Goal: Task Accomplishment & Management: Manage account settings

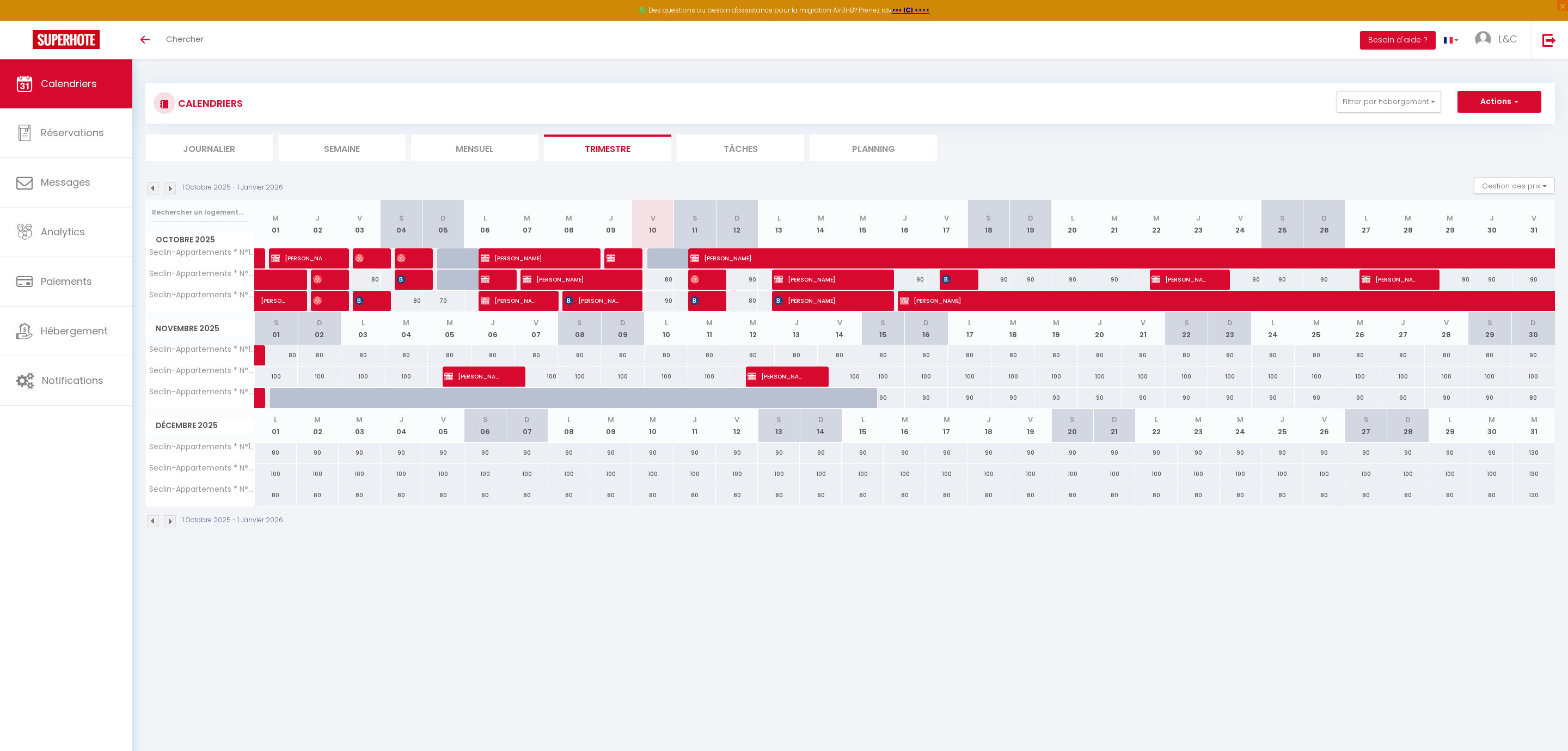
click at [959, 296] on span "Basile Olinda" at bounding box center [1100, 301] width 401 height 21
select select "OK"
select select "KO"
select select "0"
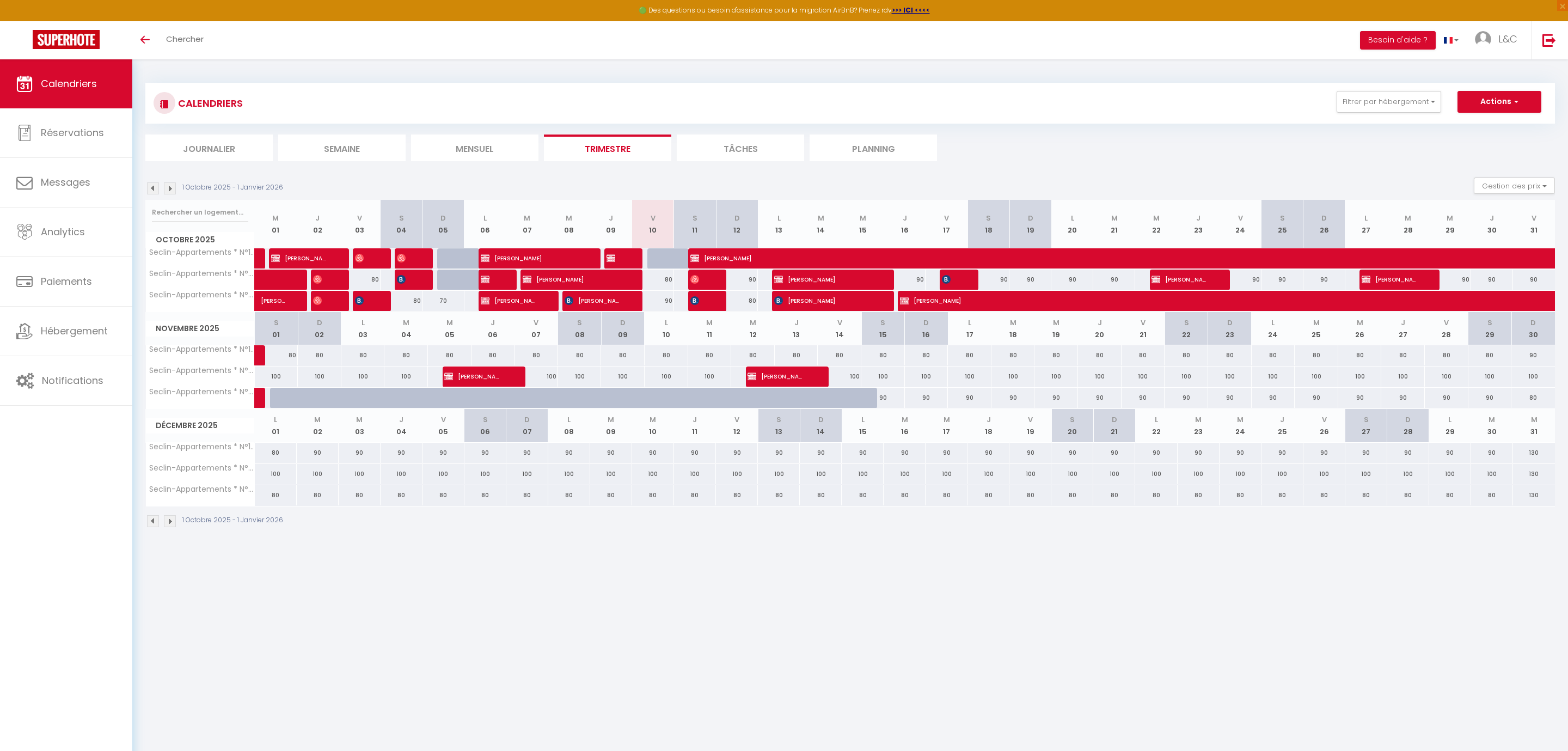
select select "1"
select select
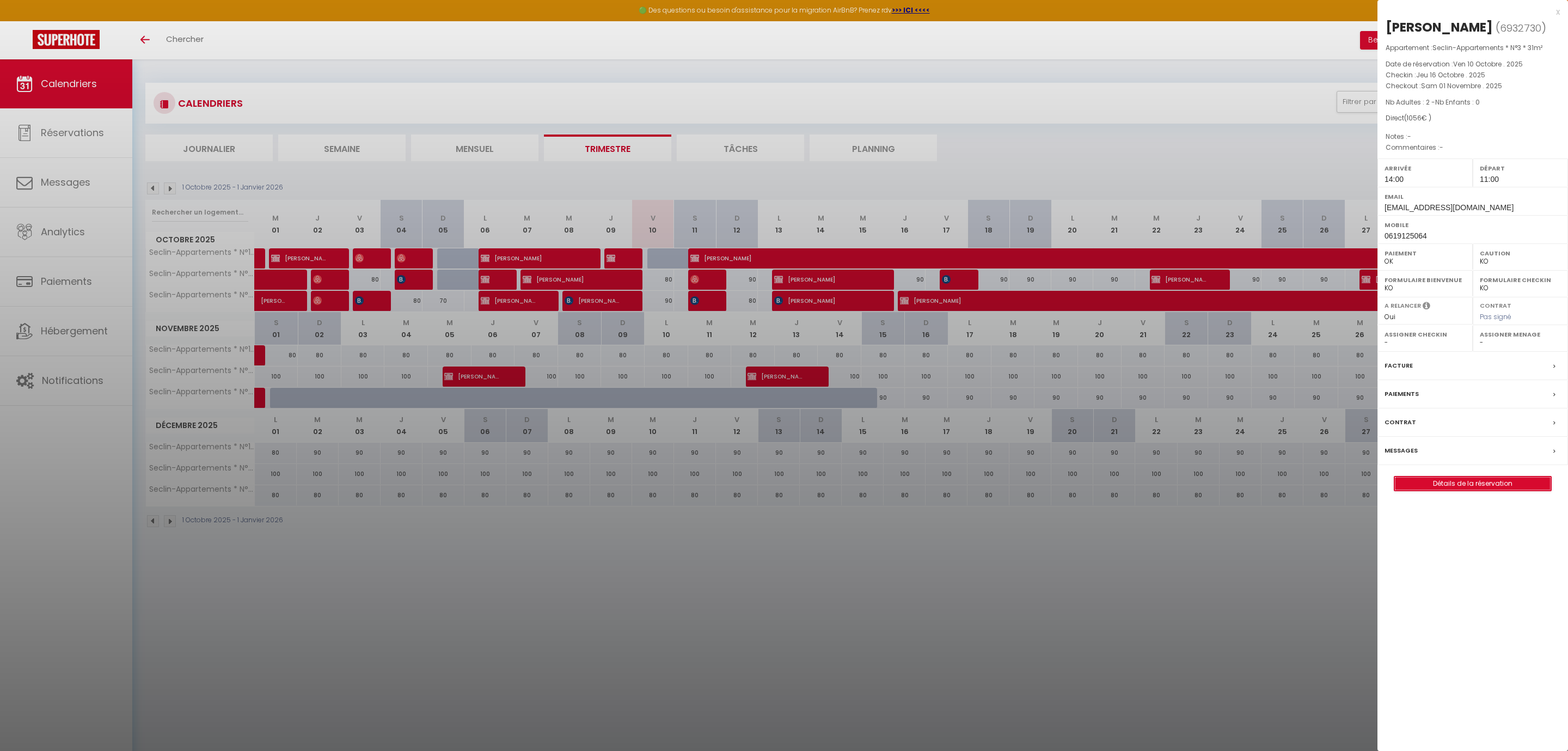
click at [1543, 488] on link "Détails de la réservation" at bounding box center [1472, 484] width 157 height 14
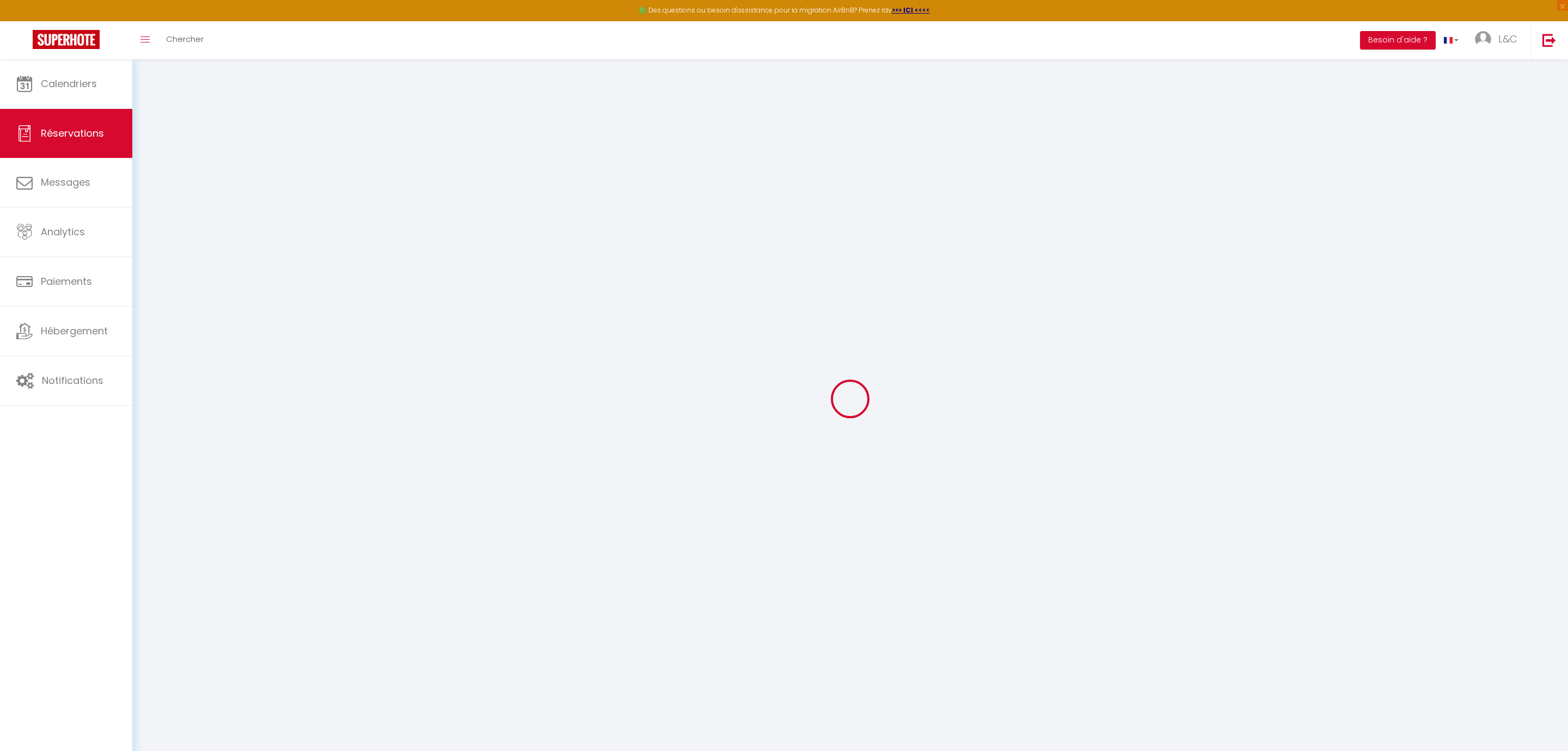
type input "[PERSON_NAME]"
type input "seclin-appartements@gmail.com"
type input "0619125064"
select select
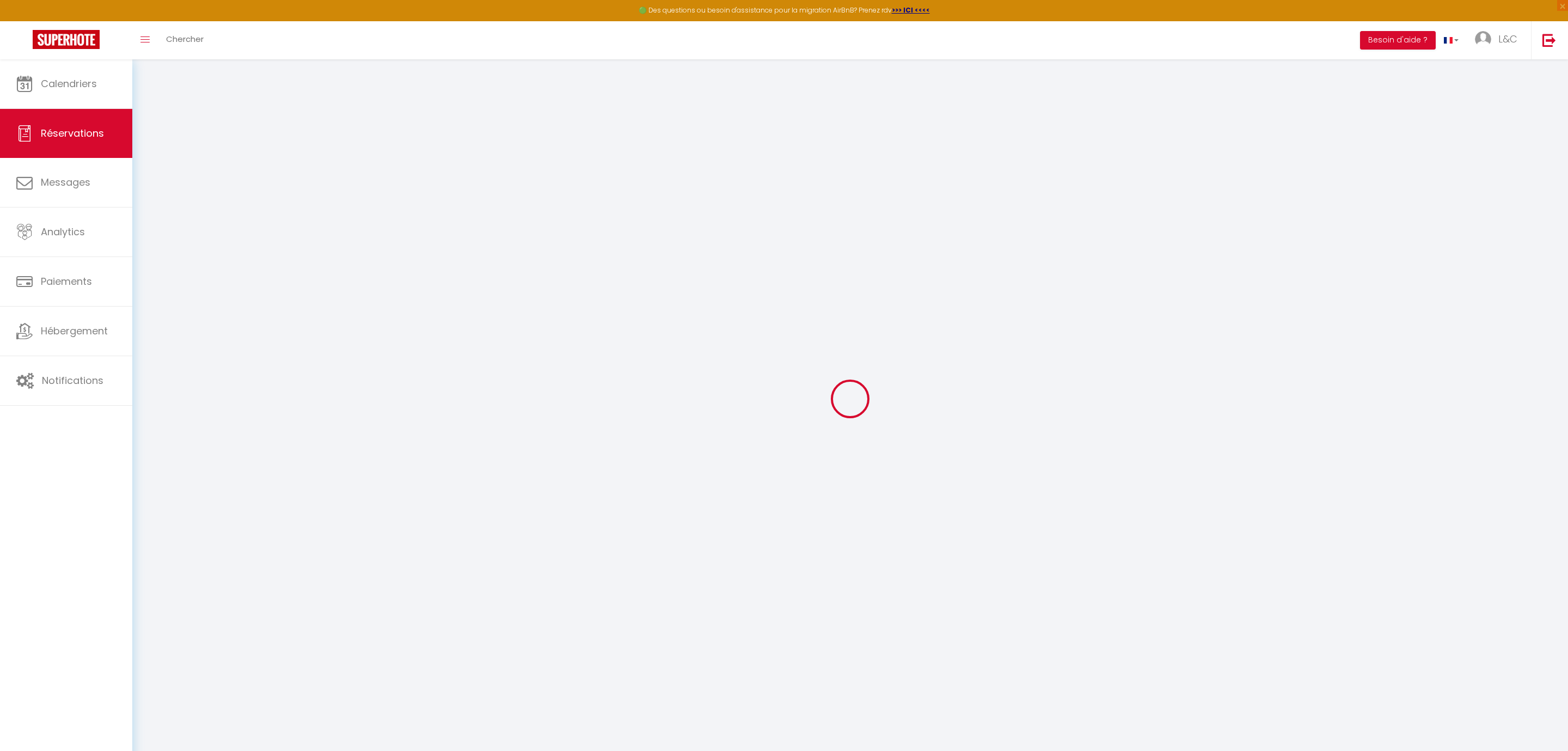
select select "42989"
select select "1"
type input "Jeu 16 Octobre 2025"
select select
type input "Sam 01 Novembre 2025"
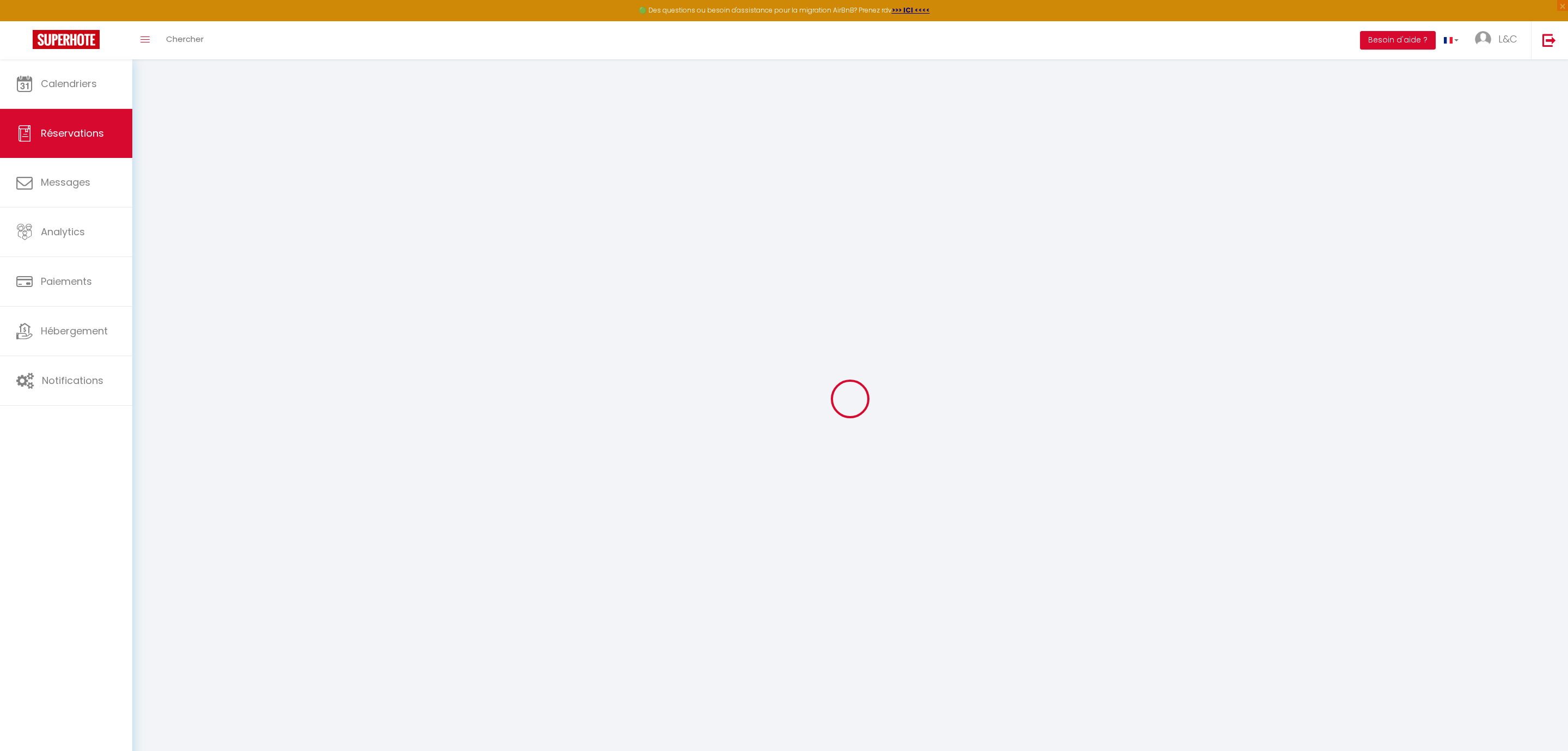
select select
type input "2"
select select "12"
select select
type input "1056"
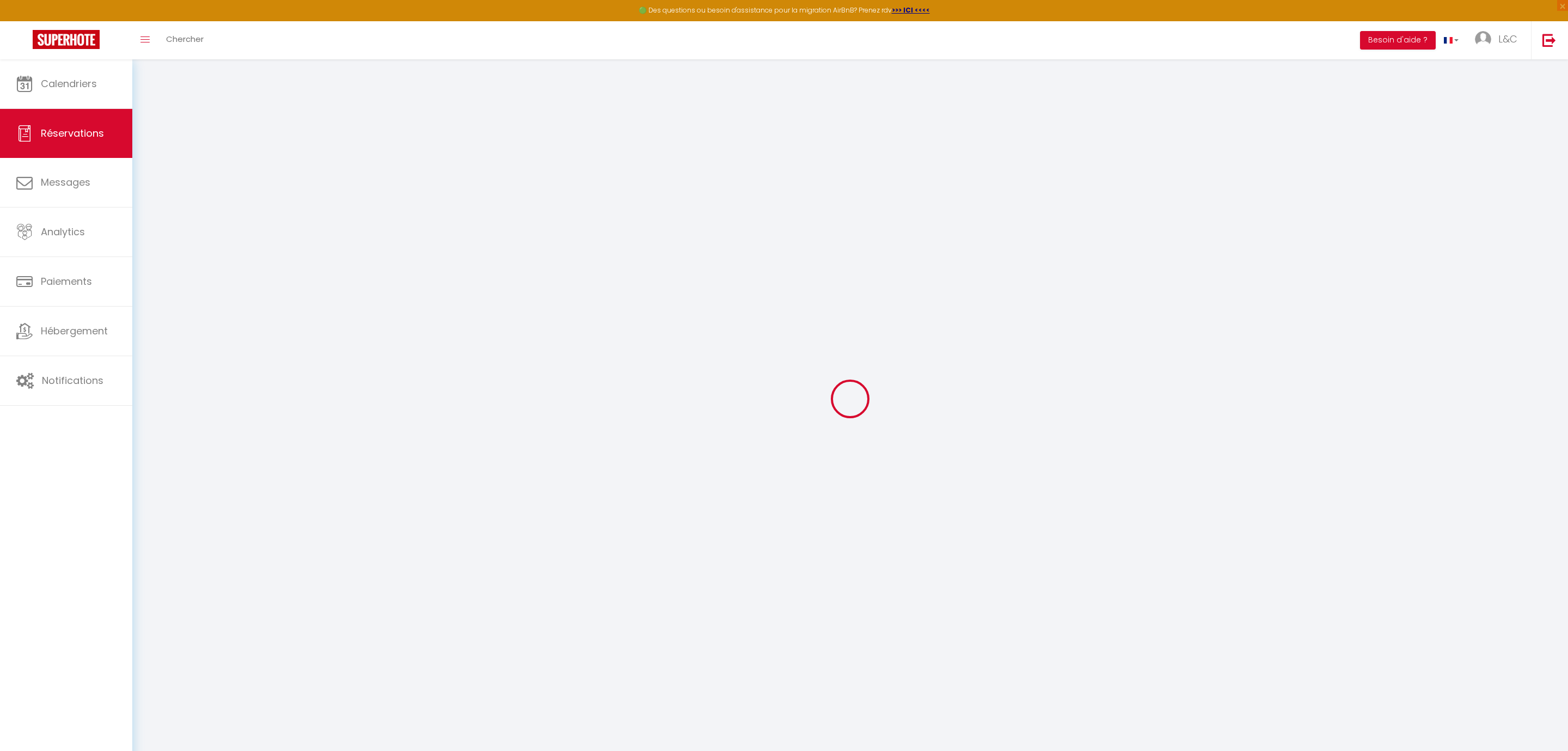
checkbox input "false"
type input "0"
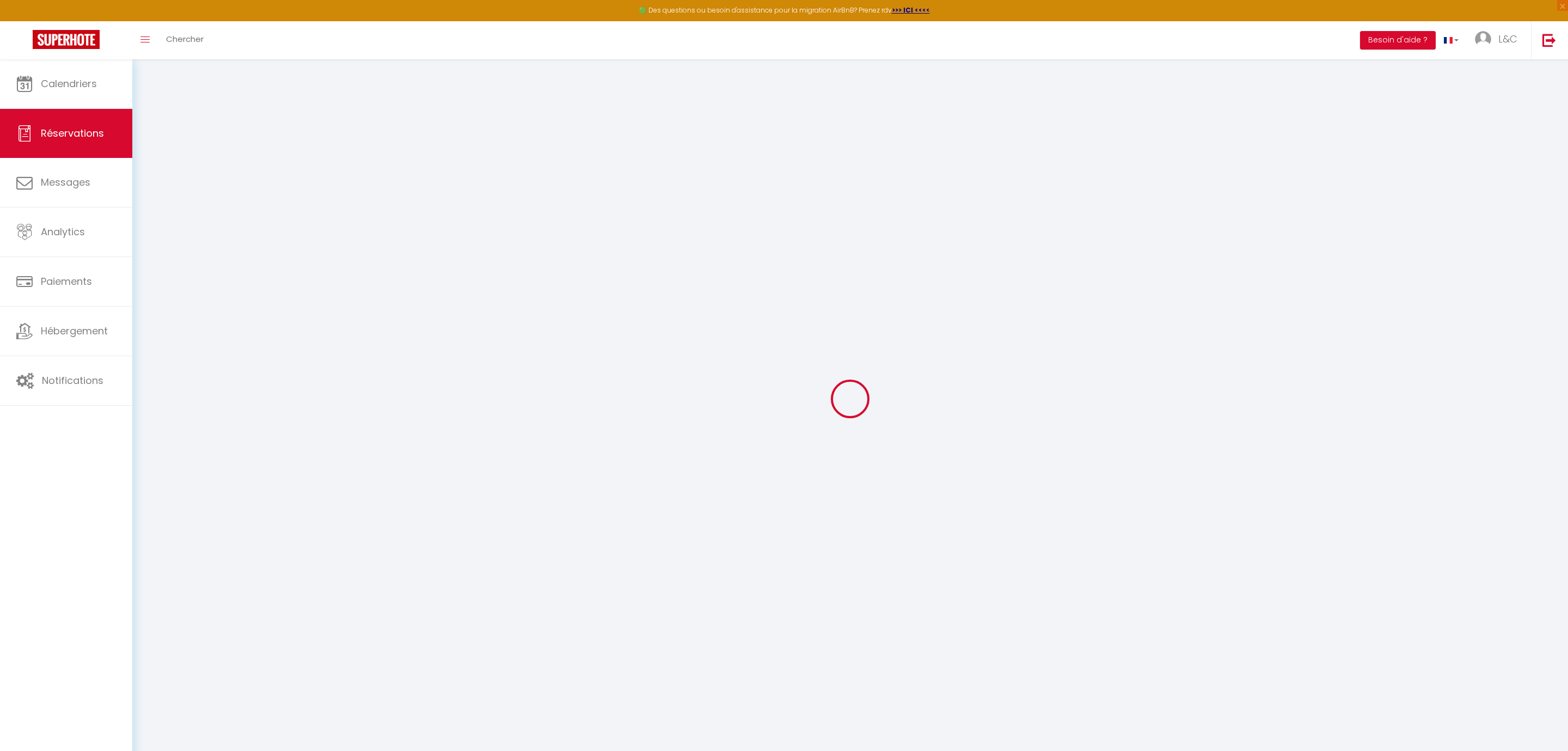
select select
select select "14"
checkbox input "false"
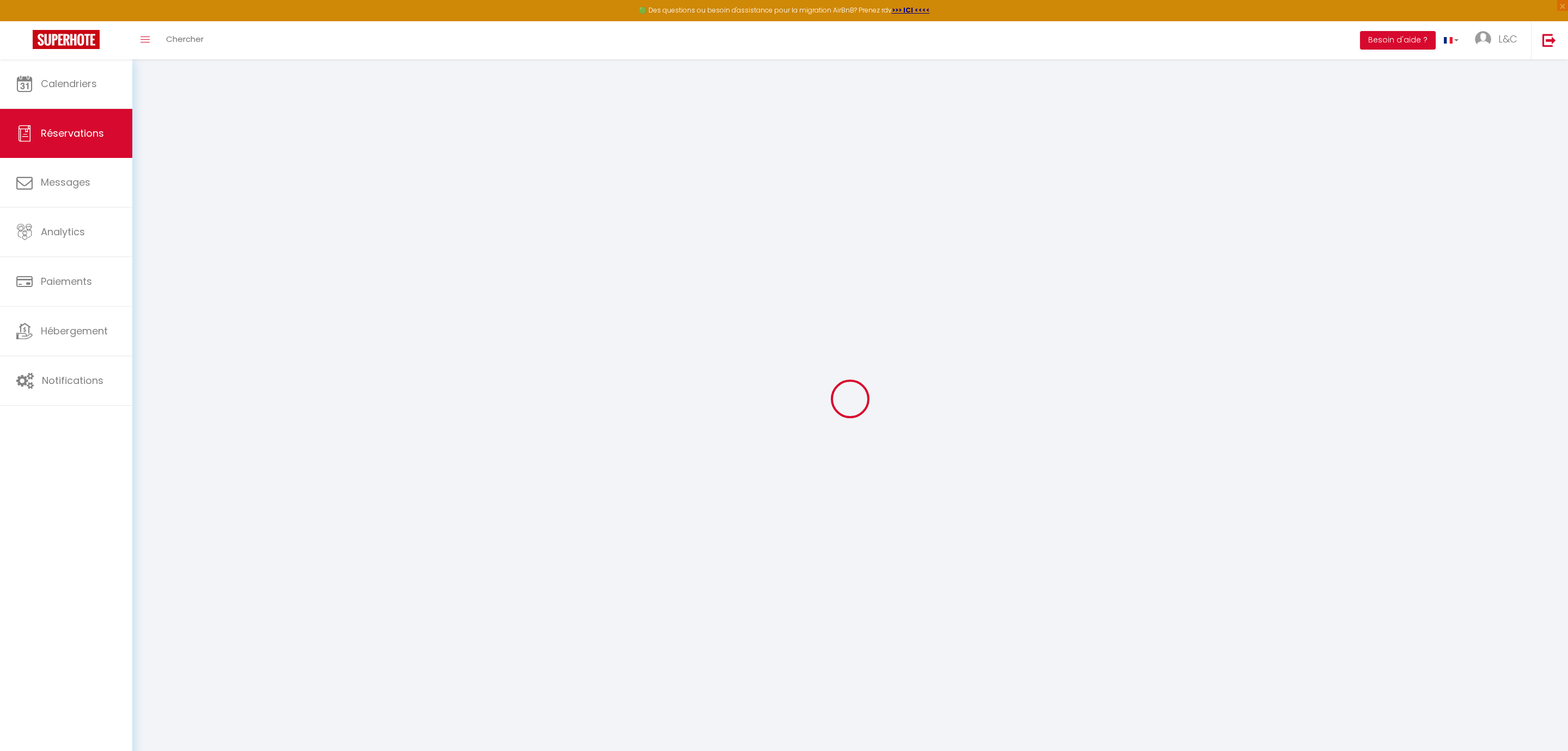
select select
checkbox input "false"
select select
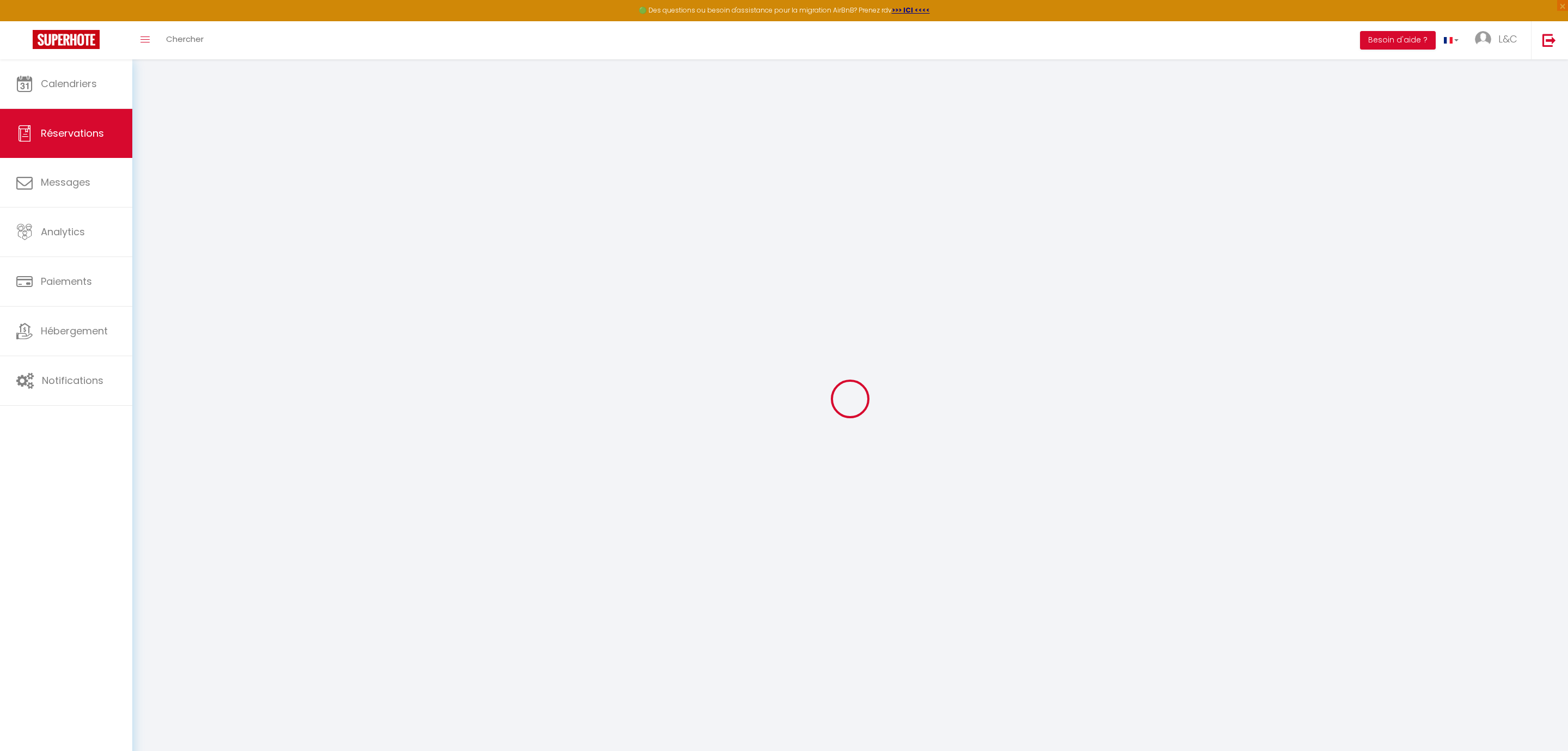
select select
checkbox input "false"
select select
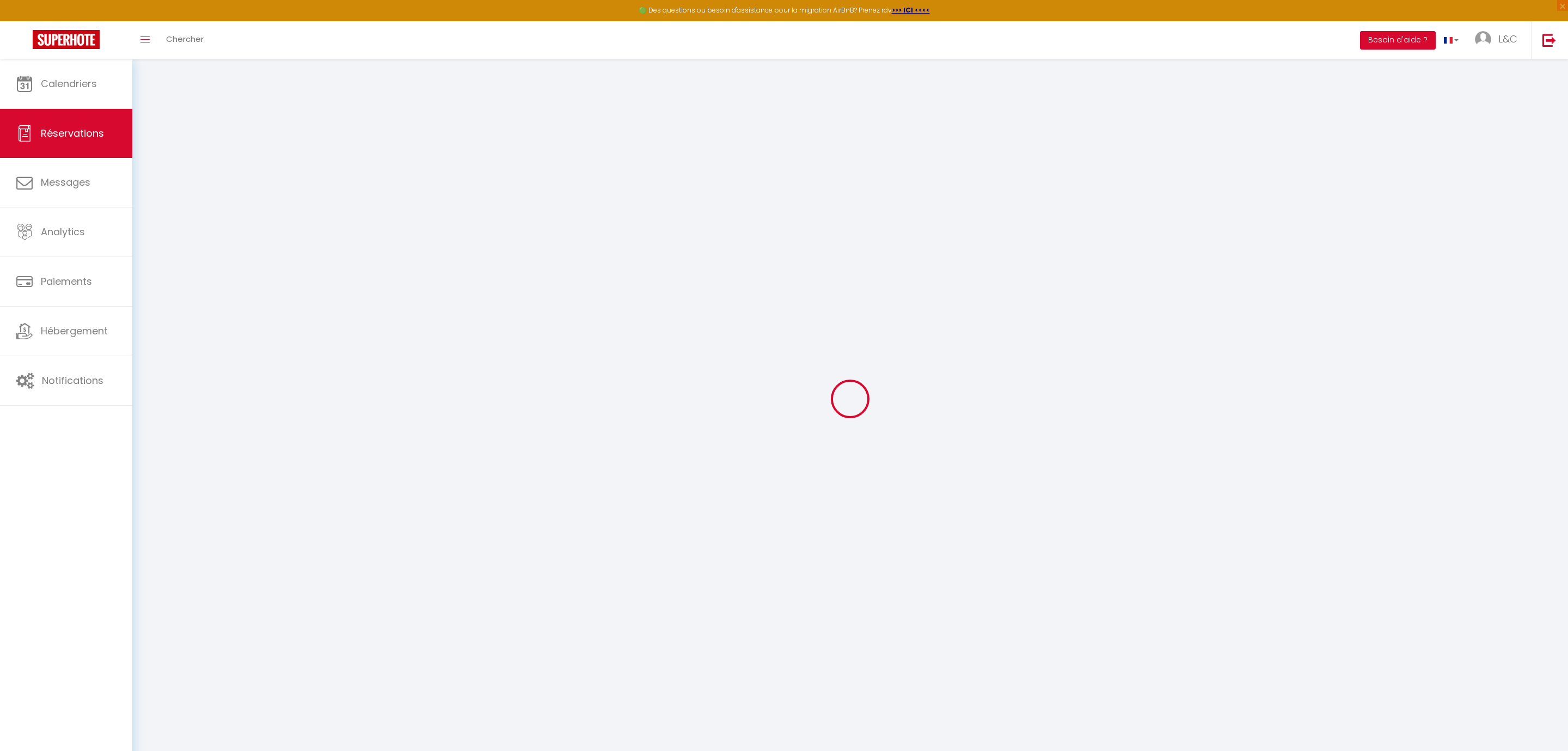
select select
checkbox input "false"
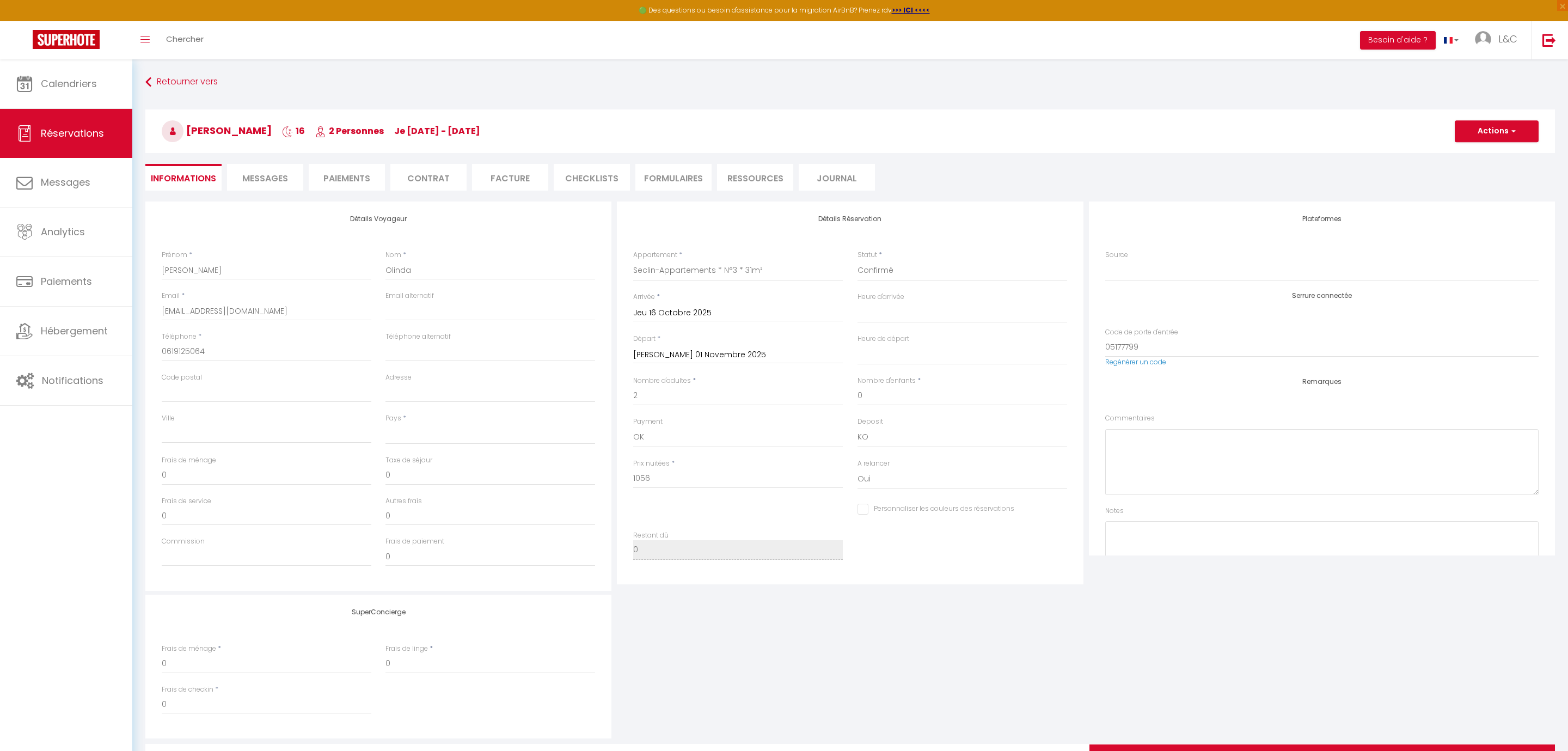
select select
checkbox input "false"
select select
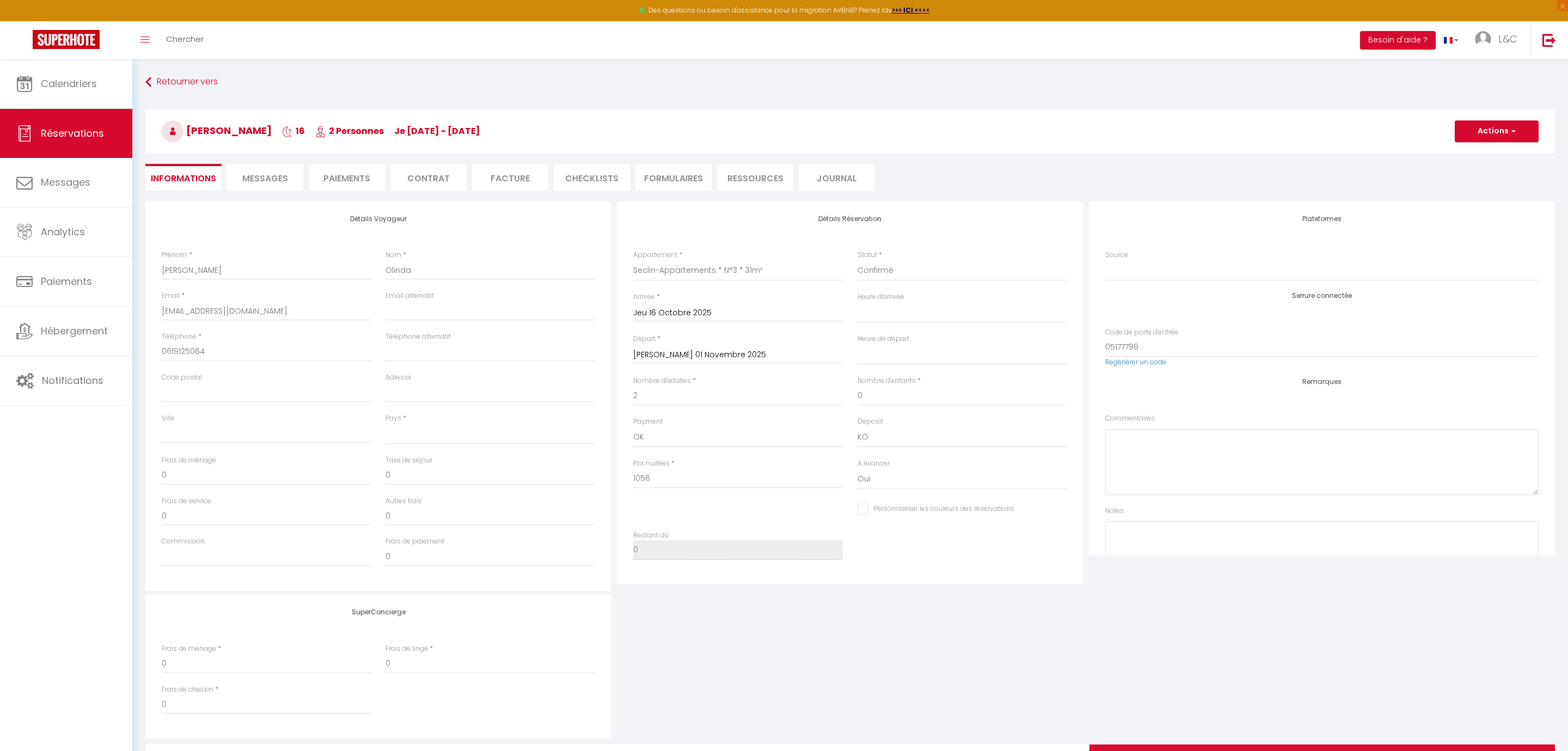
checkbox input "false"
select select "14:00"
select select "11:00"
click at [539, 182] on li "Facture" at bounding box center [510, 177] width 76 height 27
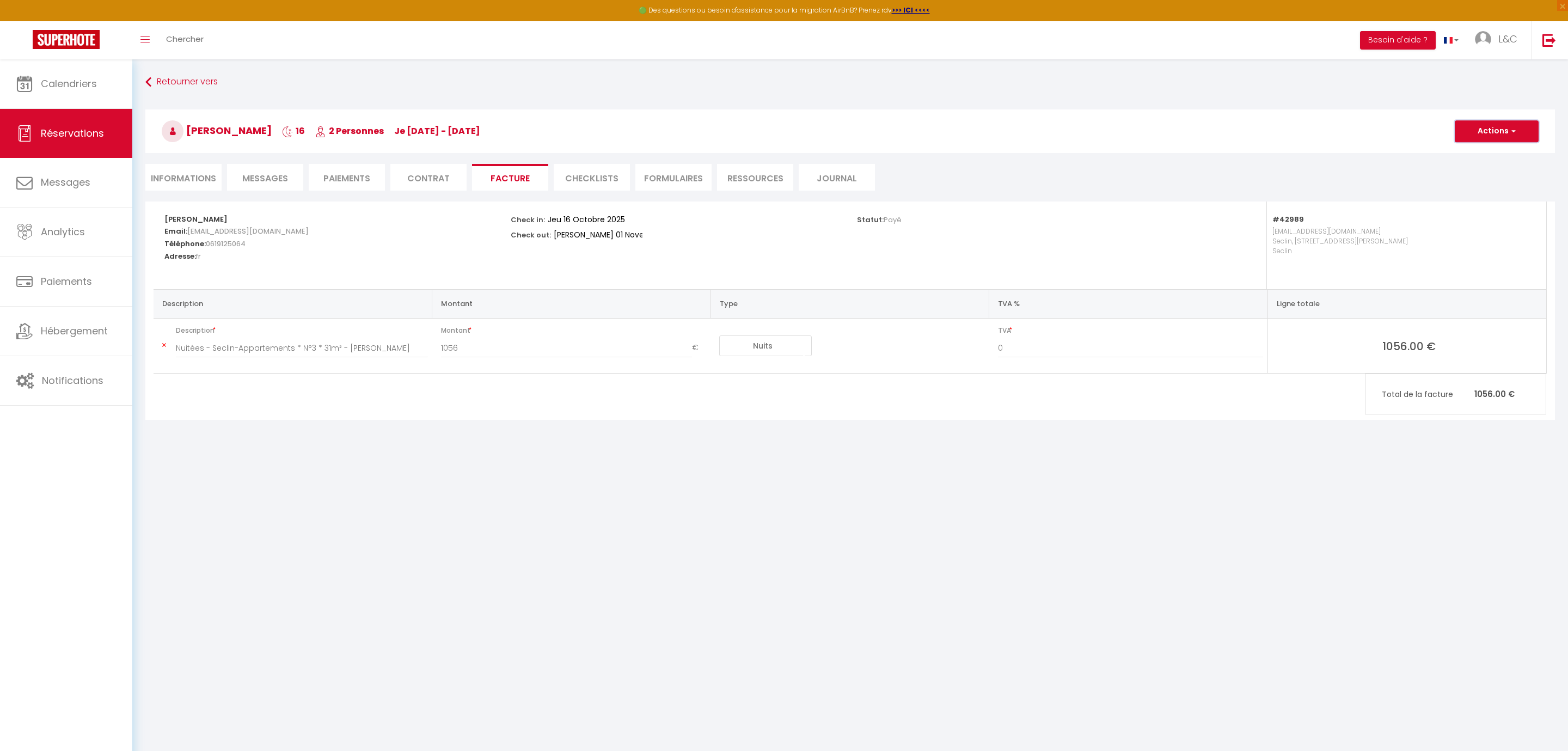
click at [1489, 125] on button "Actions" at bounding box center [1496, 131] width 84 height 22
click at [1507, 169] on link "Aperçu et éditer" at bounding box center [1488, 169] width 91 height 14
click at [1499, 124] on button "Actions" at bounding box center [1496, 131] width 84 height 22
click at [1502, 172] on link "Aperçu et éditer" at bounding box center [1488, 169] width 91 height 14
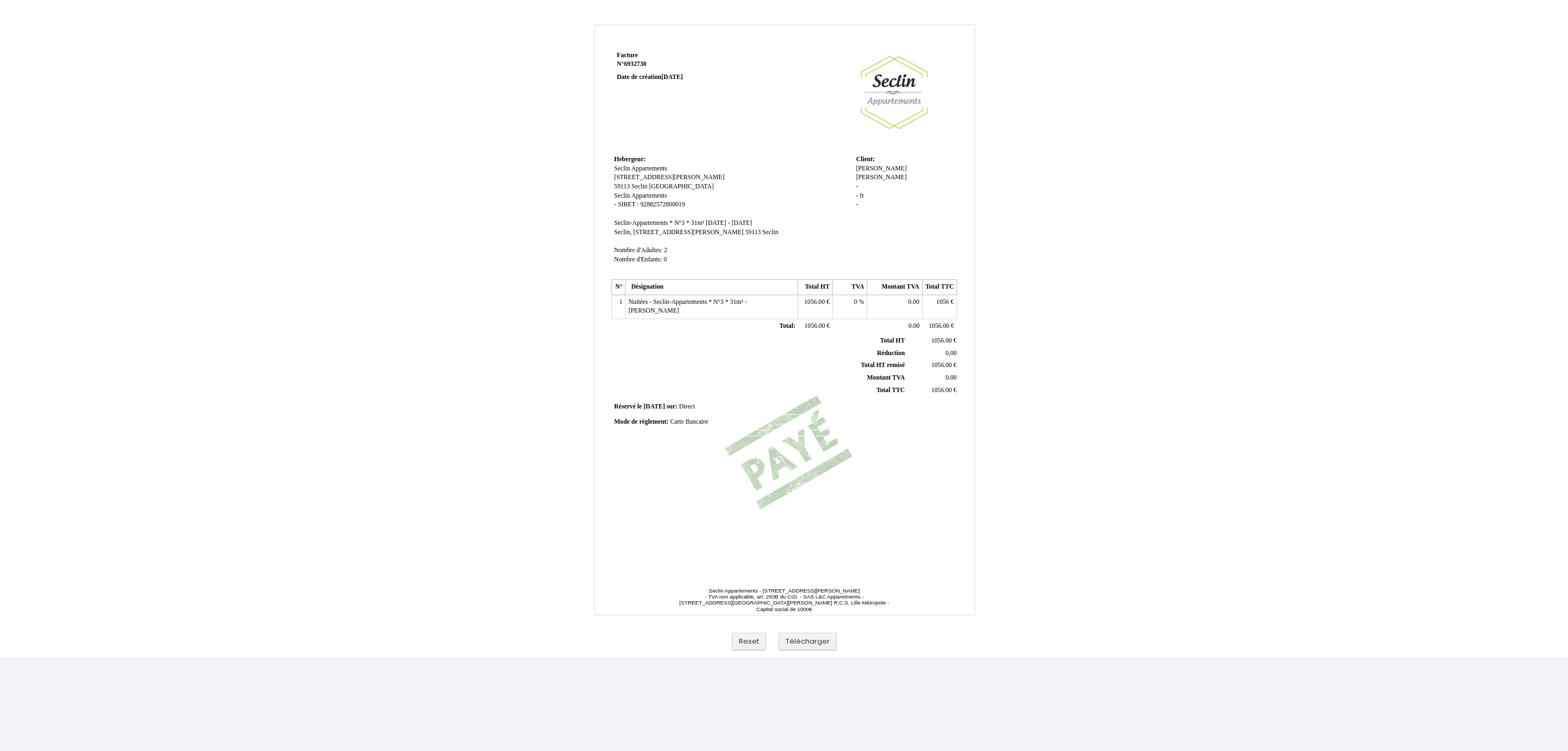
click at [786, 443] on div "Facture Facture N° 6932730 6932730 Date de création [DATE] Hebergeur: Hebergeur…" at bounding box center [784, 306] width 349 height 515
click at [786, 642] on button "Télécharger" at bounding box center [807, 641] width 58 height 18
click at [810, 644] on button "Télécharger" at bounding box center [807, 641] width 58 height 18
click at [752, 643] on button "Reset" at bounding box center [748, 641] width 34 height 18
click at [752, 226] on span "je 16 octobre 2025 - sa 01 novembre 2025" at bounding box center [728, 223] width 46 height 7
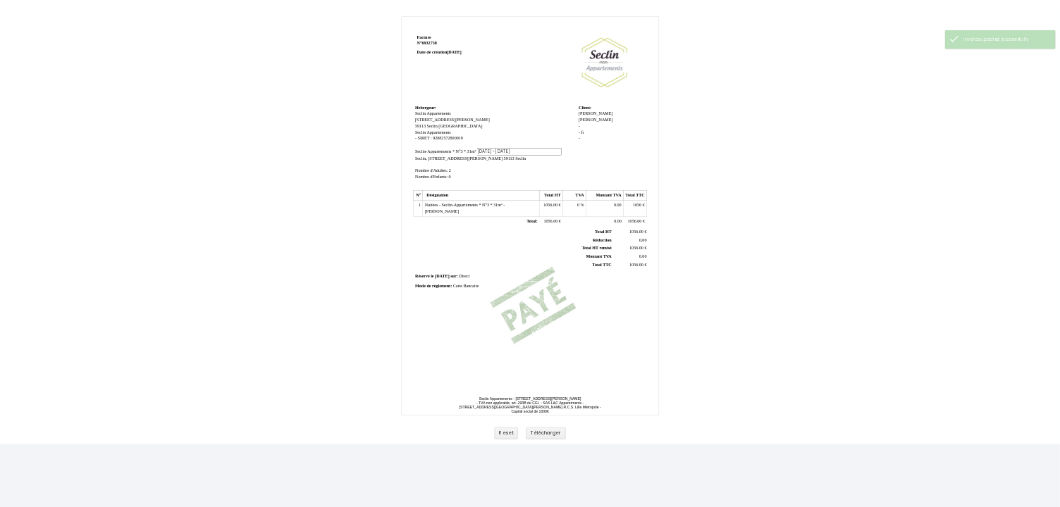
scroll to position [0, 18]
click at [1029, 295] on input "[DATE] - [DATE]" at bounding box center [994, 290] width 162 height 15
click at [1029, 291] on input "[DATE] - [DATE]" at bounding box center [994, 290] width 162 height 15
click at [1089, 319] on td "Hebergeur: Hebergeur: Seclin Appartements Seclin Appartements 1 Rue Philippe de…" at bounding box center [947, 279] width 313 height 164
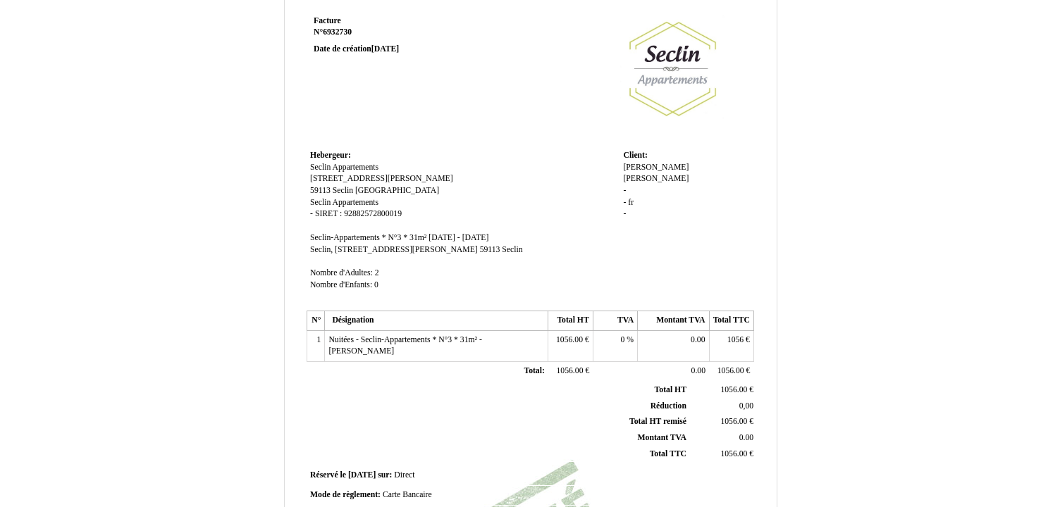
scroll to position [73, 0]
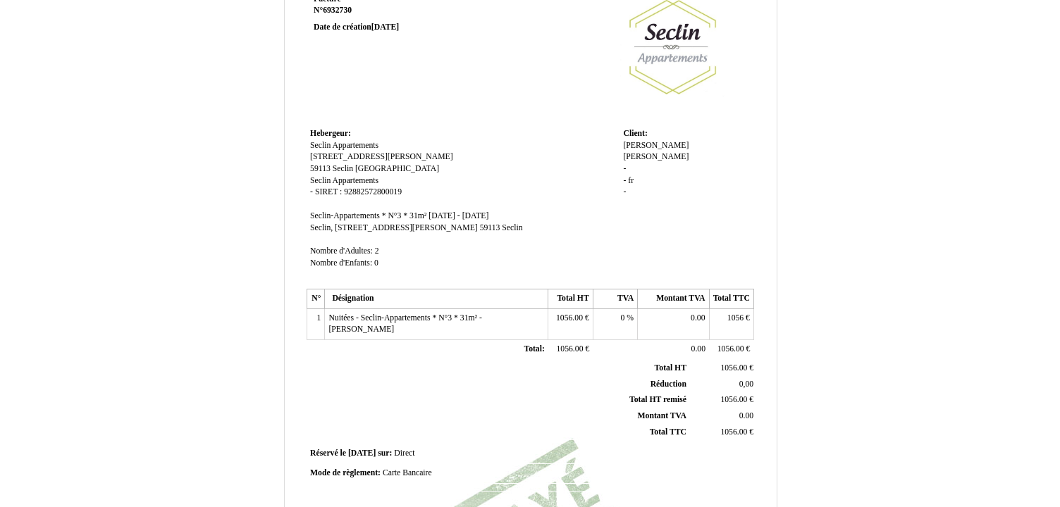
click at [319, 317] on td "1" at bounding box center [316, 324] width 18 height 31
click at [321, 317] on td "1" at bounding box center [316, 324] width 18 height 31
click at [329, 314] on span "Nuitées - Seclin-Appartements * N°3 * 31m² - [PERSON_NAME]" at bounding box center [405, 324] width 154 height 21
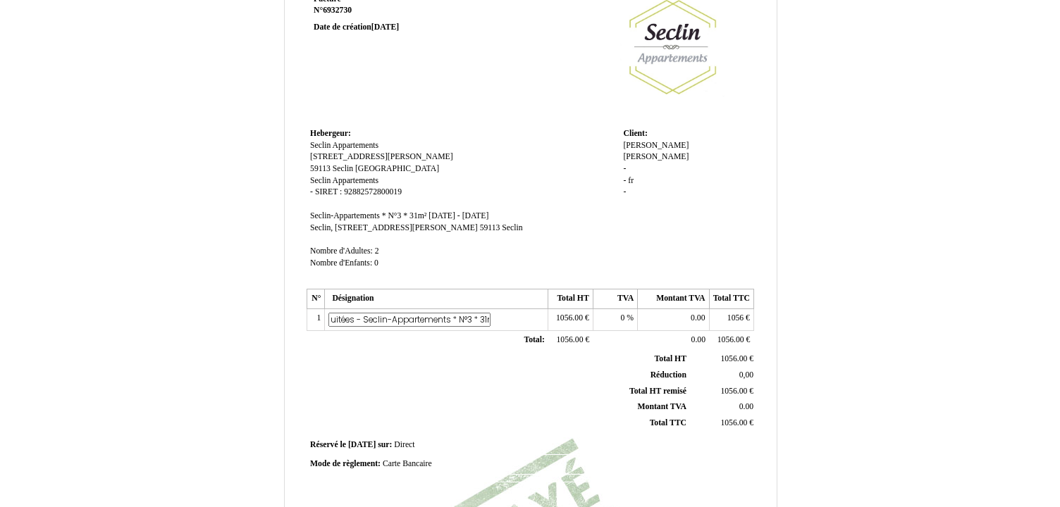
scroll to position [0, 0]
type input "16 Nuitées - Seclin-Appartements * N°3 * 31m² - Basile Olinda"
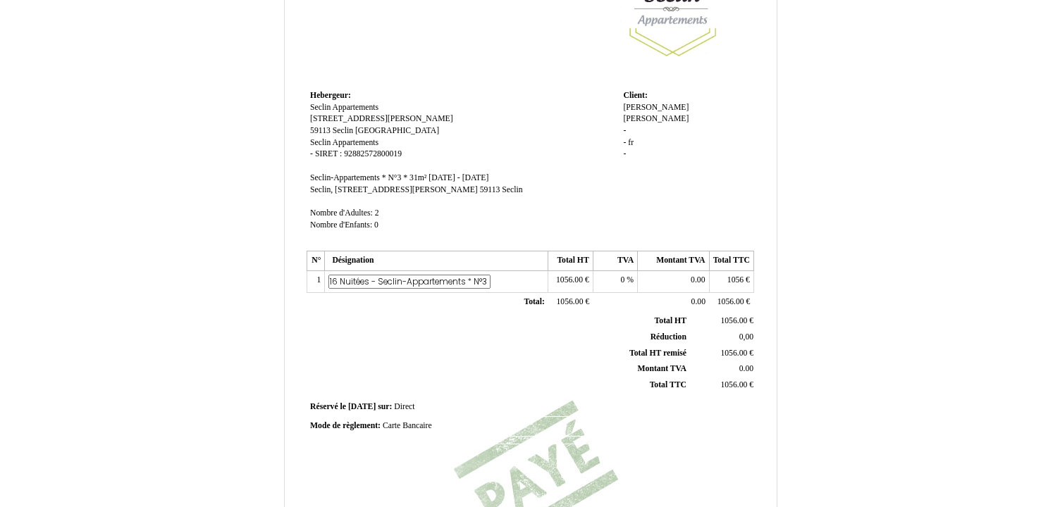
scroll to position [145, 0]
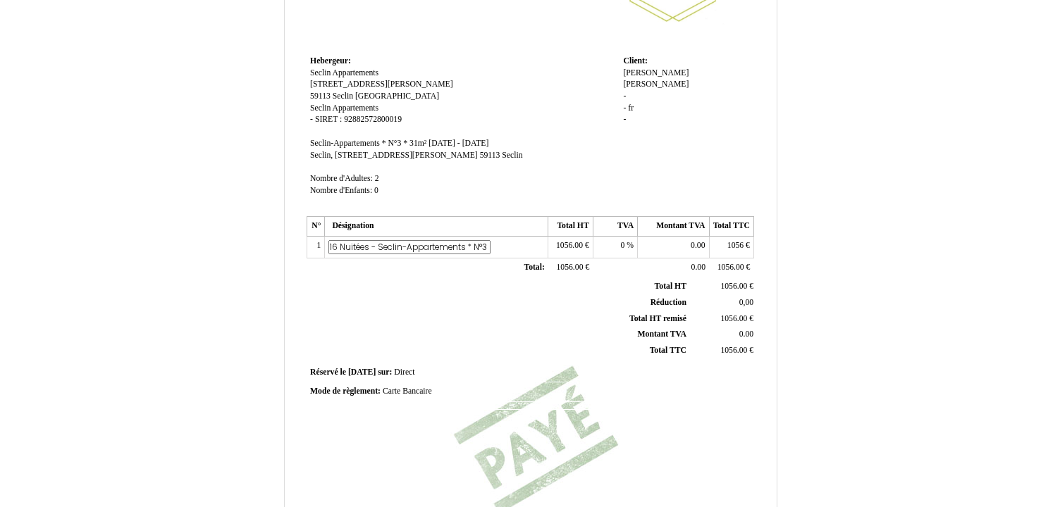
drag, startPoint x: 441, startPoint y: 390, endPoint x: 426, endPoint y: 391, distance: 14.9
click at [426, 391] on div "Mode de règlement: Mode de règlement: Carte Bancaire Carte Bancaire" at bounding box center [530, 392] width 440 height 12
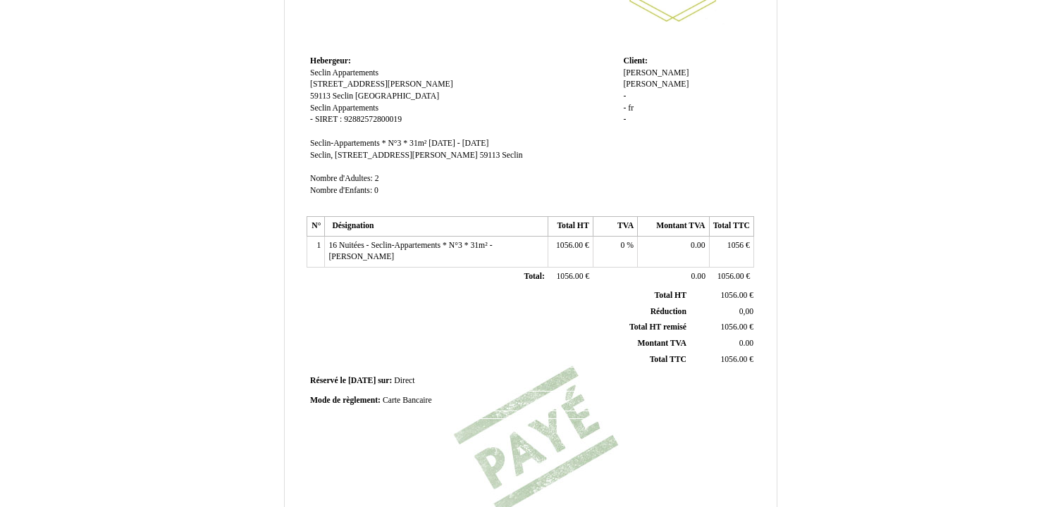
click at [430, 396] on span "Carte Bancaire" at bounding box center [407, 400] width 49 height 9
type input "C"
click at [512, 429] on div "Facture Facture N° 6932730 6932730 Date de création [DATE] Hebergeur: Hebergeur…" at bounding box center [530, 251] width 452 height 666
click at [409, 396] on span "Espéce ACCOMPTE VERSE LE 10/10 : 300euros" at bounding box center [466, 400] width 167 height 9
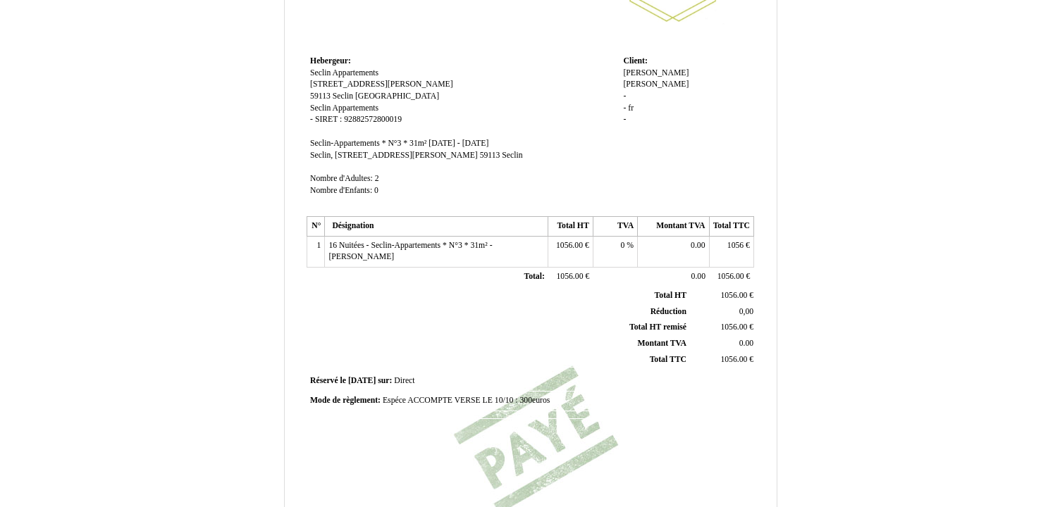
scroll to position [0, 32]
click at [503, 395] on input "Espéce ACCOMPTE VERSE LE 10/10 : 300euros" at bounding box center [464, 402] width 162 height 15
click at [492, 395] on input "Espéce ACCOMPTE VERSE LE 10/10 : 300euros" at bounding box center [464, 402] width 162 height 15
click at [722, 405] on div "Facture Facture N° 6932730 6932730 Date de création [DATE] Hebergeur: Hebergeur…" at bounding box center [530, 251] width 452 height 666
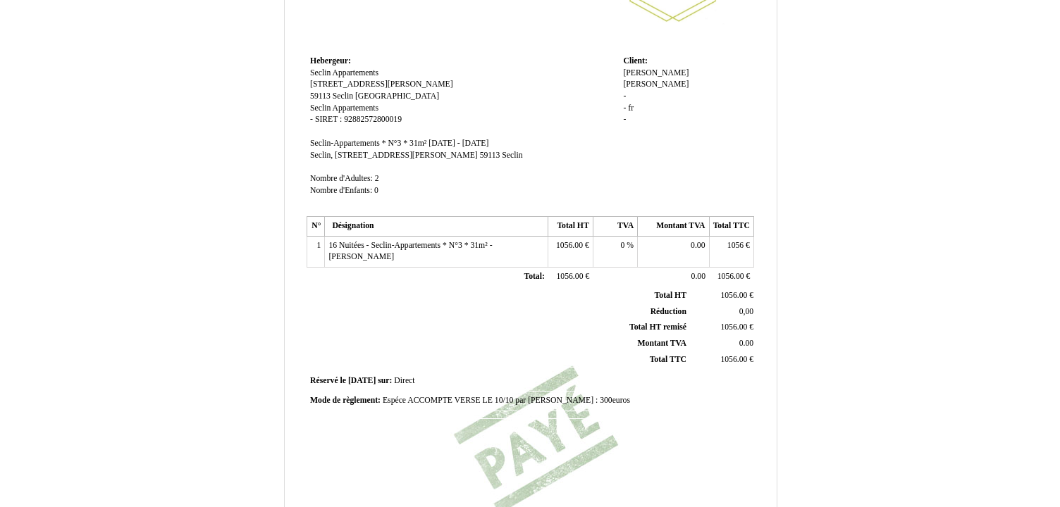
click at [409, 396] on span "Espéce ACCOMPTE VERSE LE 10/10 par Madame Kalumba : 300euros" at bounding box center [506, 400] width 247 height 9
click at [409, 395] on input "Espéce ACCOMPTE VERSE LE 10/10 par Madame Kalumba : 300euros" at bounding box center [464, 402] width 162 height 15
click at [383, 395] on input "Espéce ACCOMPTE VERSE LE 10/10 par Madame Kalumba : 300euros" at bounding box center [464, 402] width 162 height 15
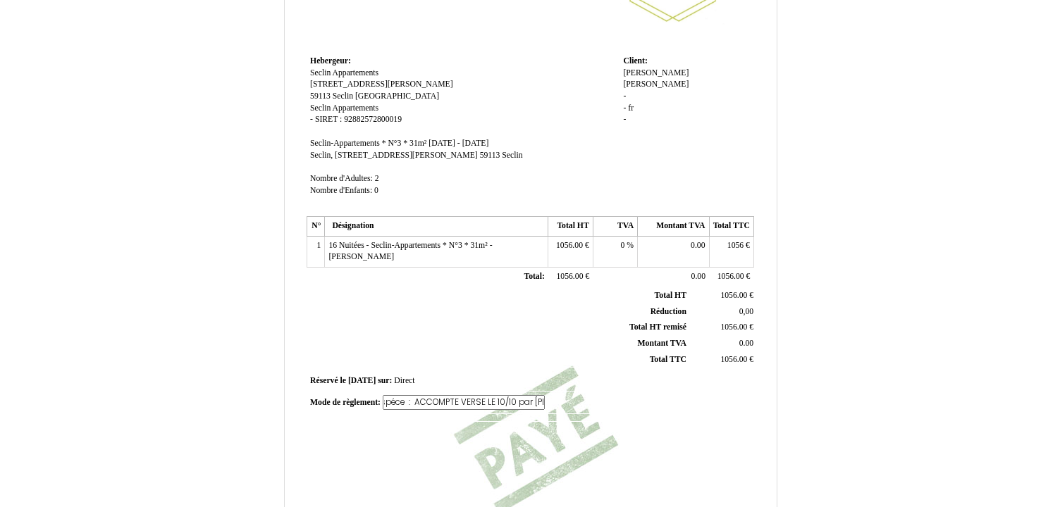
click at [437, 395] on input "Espéce : ACCOMPTE VERSE LE 10/10 par Madame Kalumba : 300euros" at bounding box center [464, 402] width 162 height 15
click at [457, 432] on div "Facture Facture N° 6932730 6932730 Date de création [DATE] Hebergeur: Hebergeur…" at bounding box center [530, 251] width 452 height 666
click at [611, 396] on span "Espéce : ACCOMPTE VERSE LE 10/10 par Madame Kalumba : 300euros" at bounding box center [509, 400] width 252 height 9
click at [529, 395] on input "Espéce : ACCOMPTE VERSE LE 10/10 par Madame Kalumba : 300euros" at bounding box center [464, 402] width 162 height 15
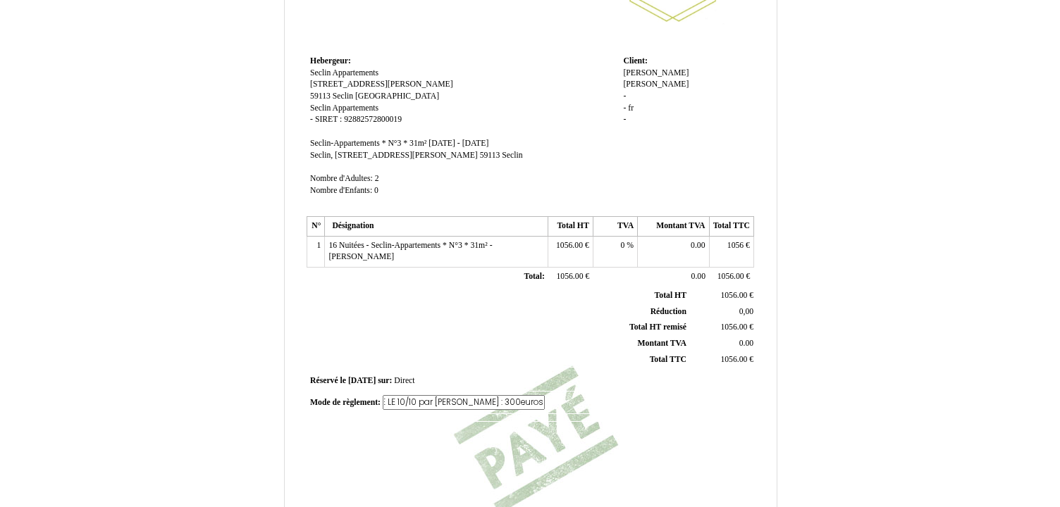
click at [512, 395] on input "Espéce : ACCOMPTE VERSE LE 10/10 par Madame Kalumba : 300euros" at bounding box center [464, 402] width 162 height 15
type input "Espéce : ACCOMPTE VERSE LE 10/10 par Madame Kalumba : 300 euros"
click at [544, 395] on div "Mode de règlement: Mode de règlement: Espéce : ACCOMPTE VERSE LE 10/10 par Mada…" at bounding box center [530, 402] width 440 height 15
click at [607, 422] on div "Facture Facture N° 6932730 6932730 Date de création [DATE] Hebergeur: Hebergeur…" at bounding box center [530, 251] width 452 height 666
click at [638, 82] on div "Basile Basile Olinda Olinda - - fr fr -" at bounding box center [686, 103] width 127 height 70
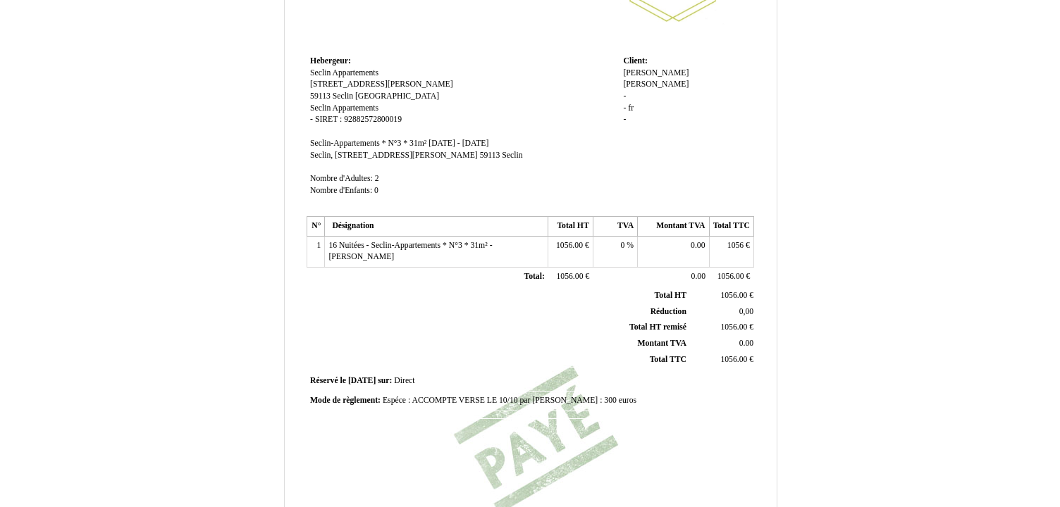
click at [633, 104] on span "fr" at bounding box center [631, 108] width 6 height 9
click at [633, 114] on input "fr" at bounding box center [704, 121] width 162 height 15
type input "f"
click at [631, 96] on div "Basile Basile Olinda Olinda - - fr fr -" at bounding box center [686, 110] width 127 height 85
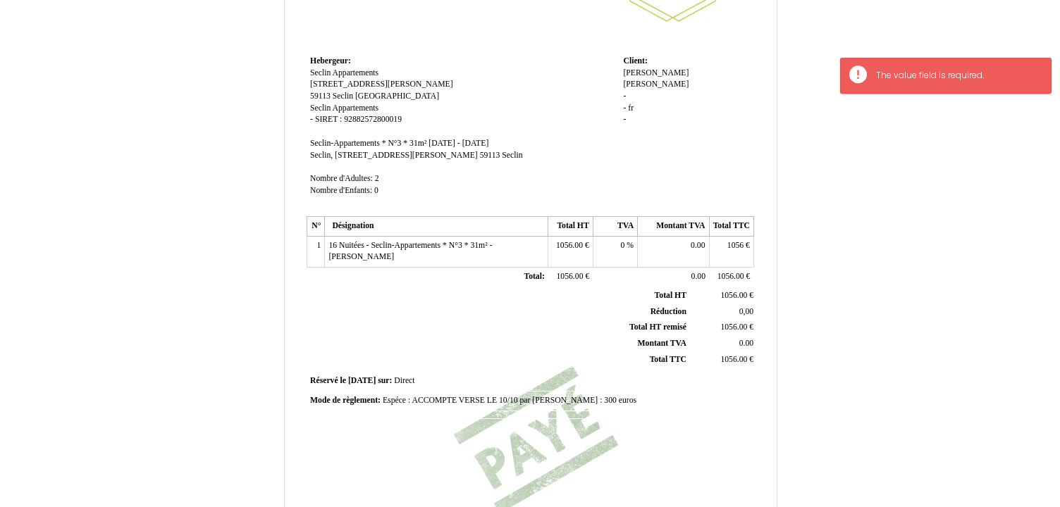
click at [641, 93] on div "Basile Basile Olinda Olinda - - fr fr -" at bounding box center [686, 103] width 127 height 70
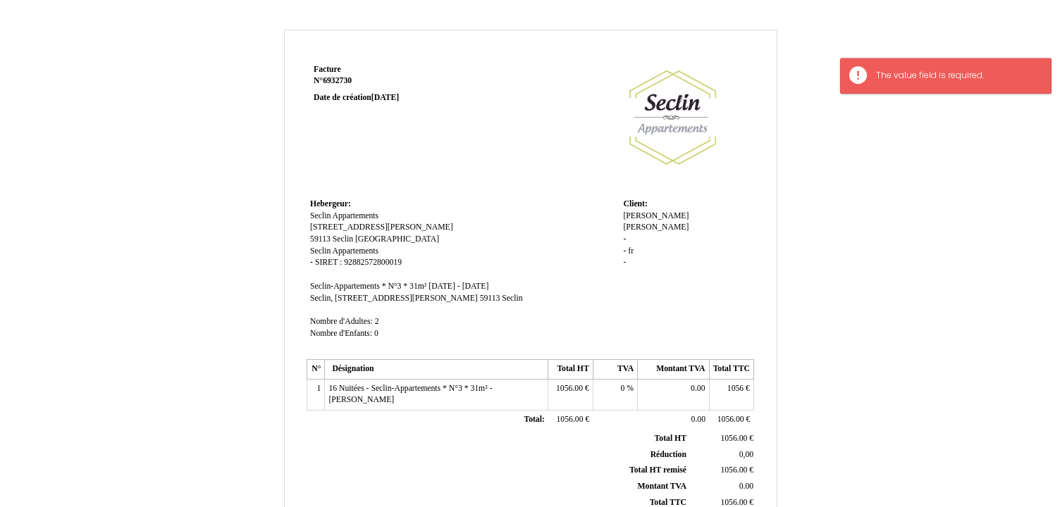
scroll to position [0, 0]
click at [636, 238] on div "Basile Basile Olinda Olinda - - fr fr -" at bounding box center [686, 248] width 127 height 70
click at [629, 249] on span "fr" at bounding box center [631, 253] width 6 height 9
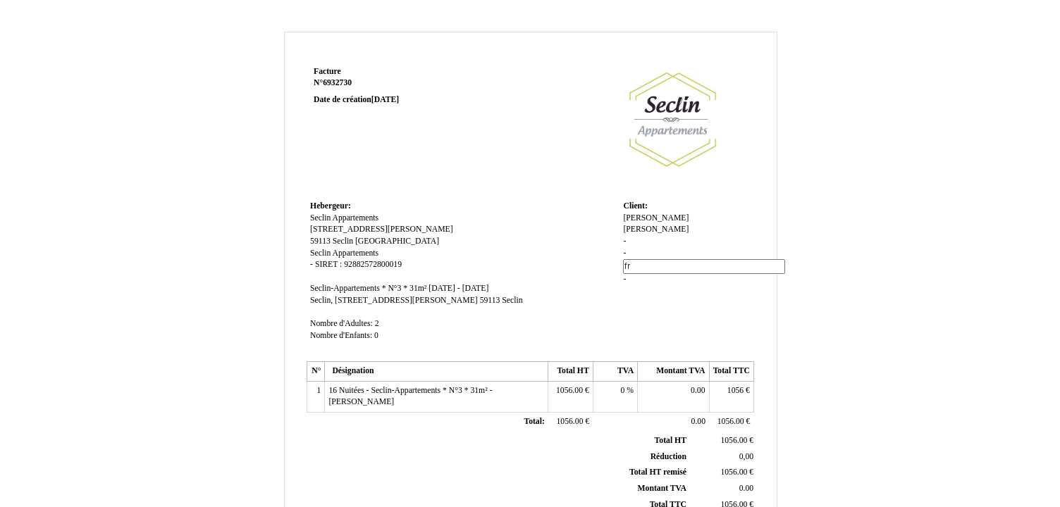
click at [546, 211] on td "Hebergeur: Hebergeur: Seclin Appartements Seclin Appartements 1 Rue Philippe de…" at bounding box center [463, 277] width 313 height 161
click at [674, 216] on div "Basile Basile Olinda Olinda - - fr fr -" at bounding box center [686, 248] width 127 height 70
click at [670, 216] on div "Basile Basile Olinda Olinda - - fr fr -" at bounding box center [686, 248] width 127 height 70
click at [665, 225] on span "[PERSON_NAME]" at bounding box center [656, 229] width 66 height 9
type input "OLELA"
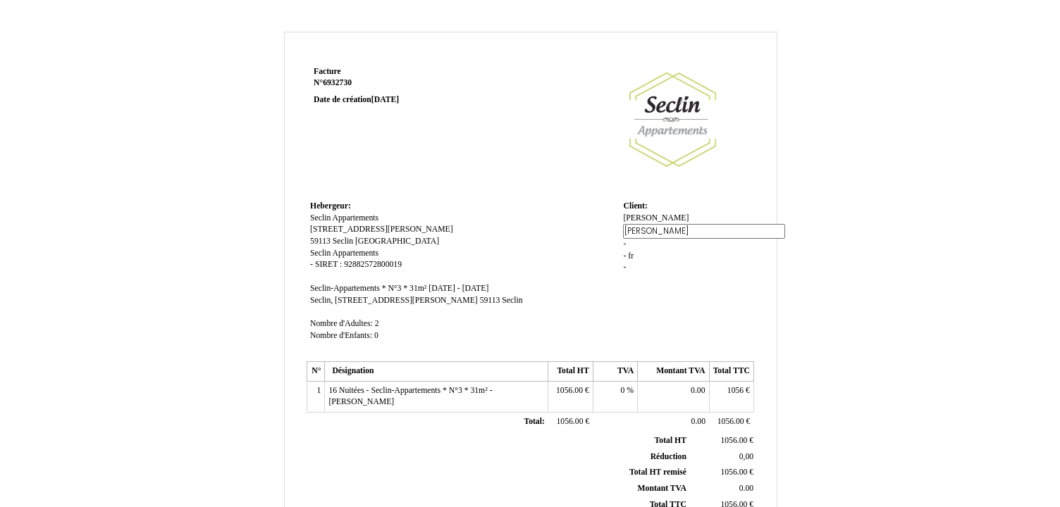
click at [688, 289] on td "Client: Client: Basile Basile Olinda Olinda - - fr fr -" at bounding box center [686, 277] width 134 height 161
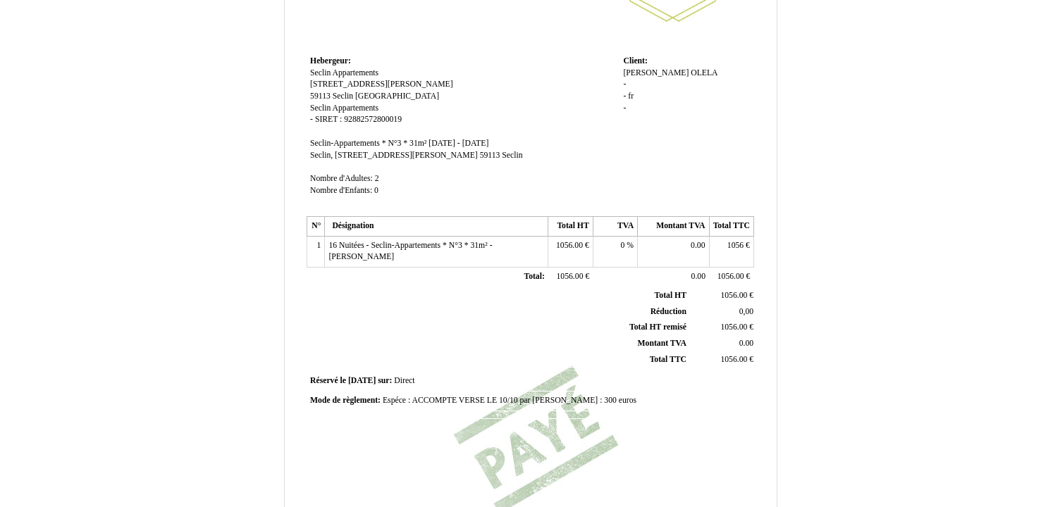
scroll to position [343, 0]
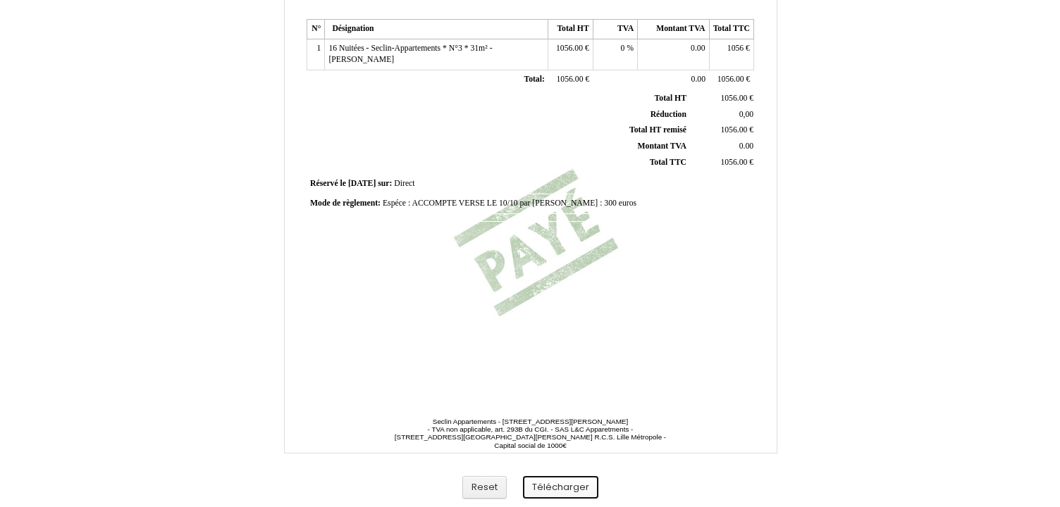
click at [580, 491] on button "Télécharger" at bounding box center [560, 487] width 75 height 23
click at [626, 199] on span "Espéce : ACCOMPTE VERSE LE 10/10 par Madame Kalumba : 300 euros" at bounding box center [510, 203] width 254 height 9
click at [533, 198] on input "Espéce : ACCOMPTE VERSE LE 10/10 par Madame Kalumba : 300 euros" at bounding box center [464, 205] width 162 height 15
click at [549, 329] on div "Facture Facture N° 6932730 6932730 Date de création [DATE] Hebergeur: Hebergeur…" at bounding box center [530, 53] width 452 height 666
